Goal: Information Seeking & Learning: Understand process/instructions

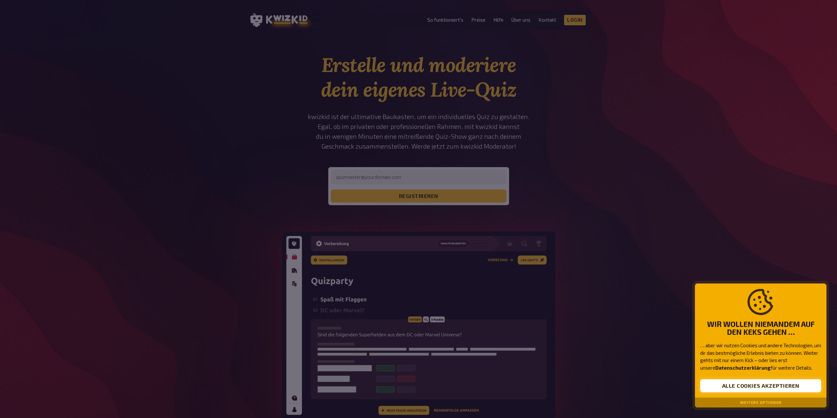
click at [735, 385] on button "Alle Cookies akzeptieren" at bounding box center [760, 385] width 121 height 13
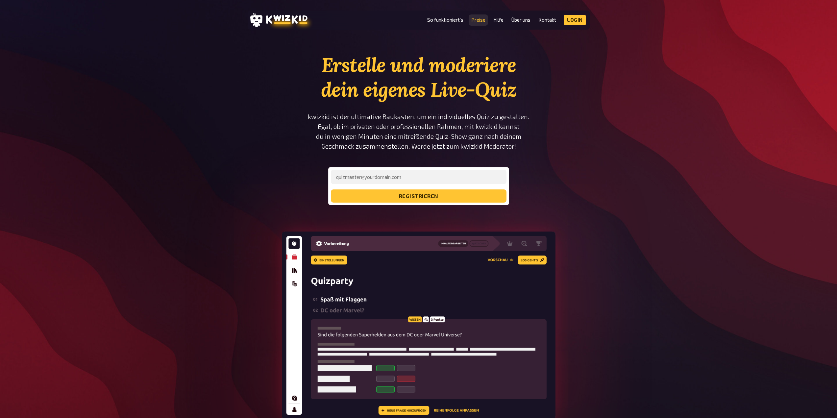
click at [473, 18] on link "Preise" at bounding box center [478, 20] width 14 height 6
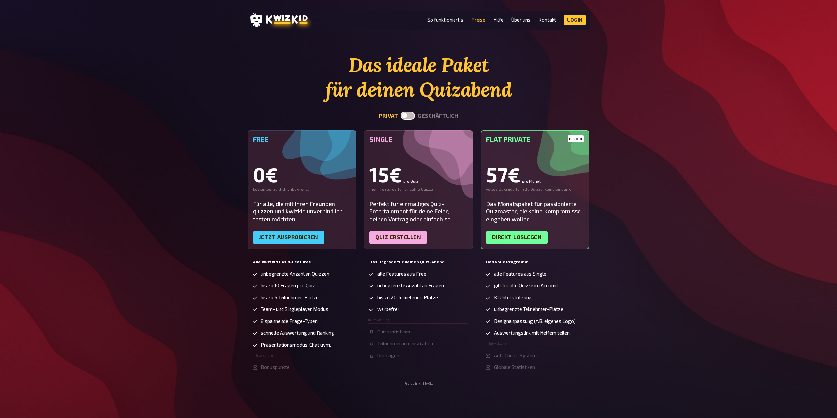
click at [446, 16] on li "So funktioniert's" at bounding box center [445, 20] width 36 height 11
click at [450, 16] on li "So funktioniert's" at bounding box center [445, 20] width 36 height 11
click at [455, 18] on link "So funktioniert's" at bounding box center [445, 20] width 36 height 6
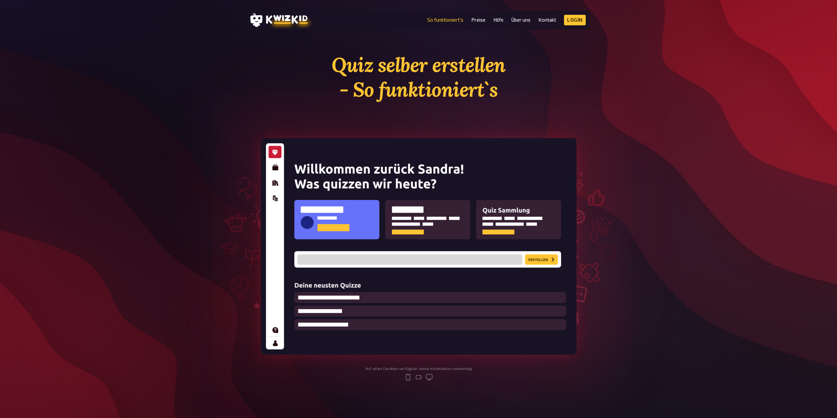
click at [385, 259] on img at bounding box center [419, 246] width 316 height 216
click at [552, 19] on link "Kontakt" at bounding box center [547, 20] width 18 height 6
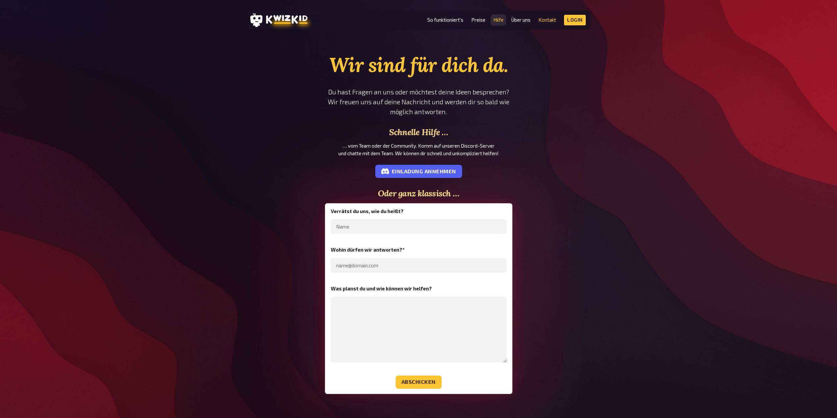
click at [495, 19] on link "Hilfe" at bounding box center [498, 20] width 10 height 6
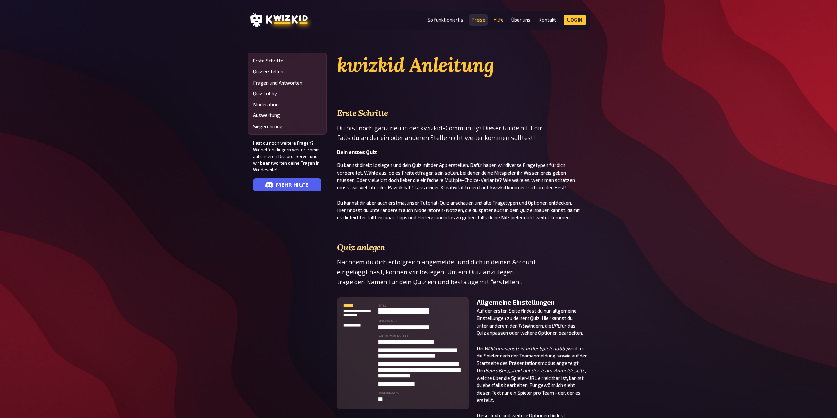
click at [476, 19] on link "Preise" at bounding box center [478, 20] width 14 height 6
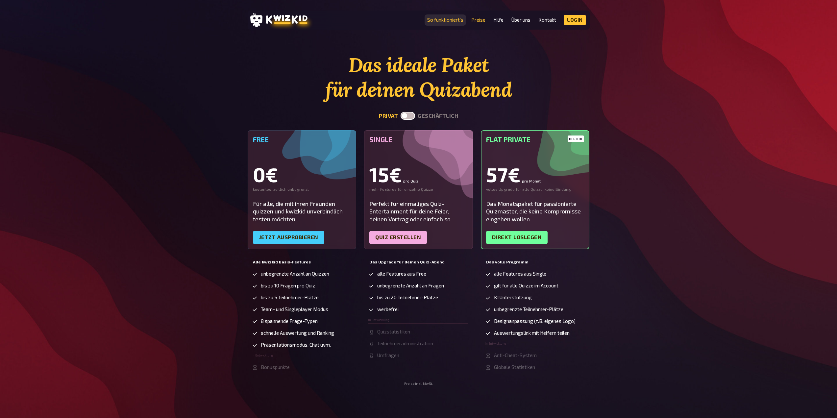
click at [454, 21] on link "So funktioniert's" at bounding box center [445, 20] width 36 height 6
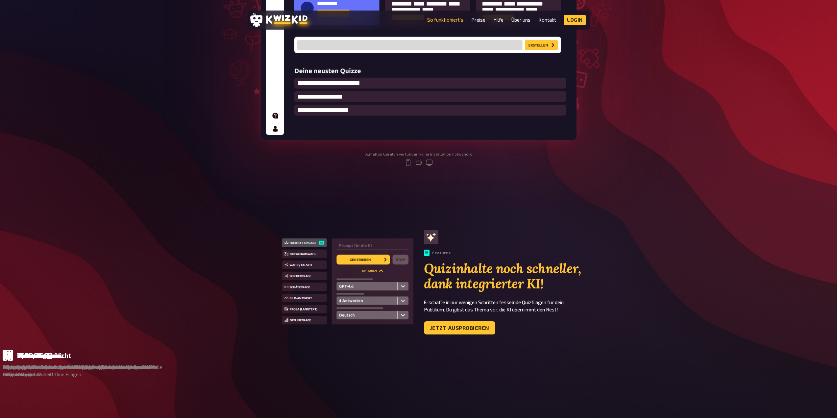
scroll to position [230, 0]
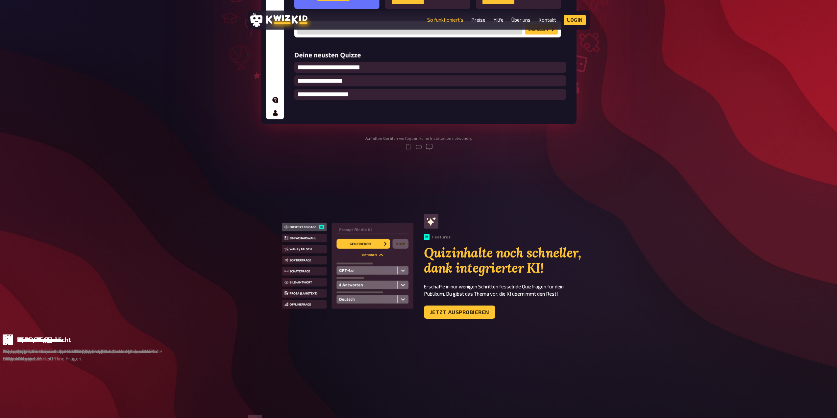
click at [404, 148] on icon "mobile" at bounding box center [408, 147] width 8 height 8
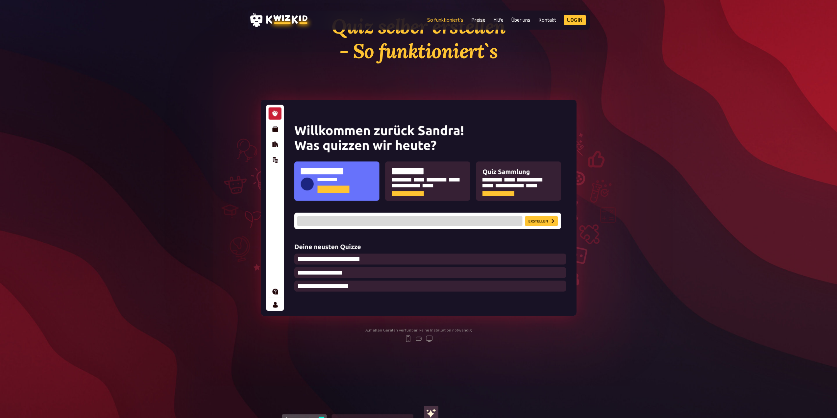
scroll to position [0, 0]
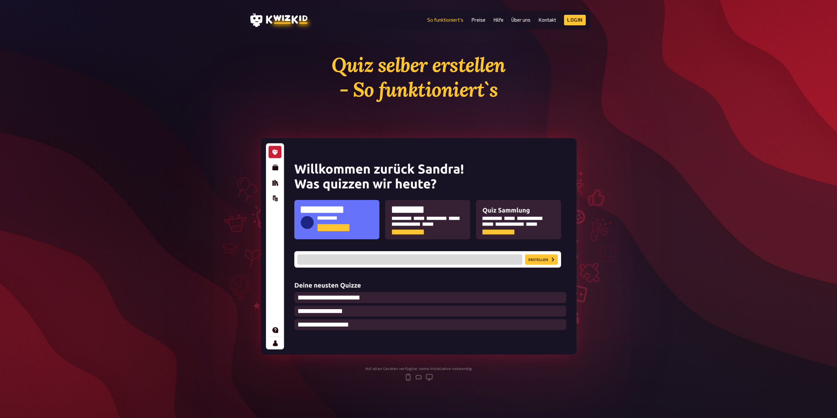
click at [378, 164] on img at bounding box center [419, 246] width 316 height 216
click at [357, 213] on img at bounding box center [419, 246] width 316 height 216
